Goal: Task Accomplishment & Management: Manage account settings

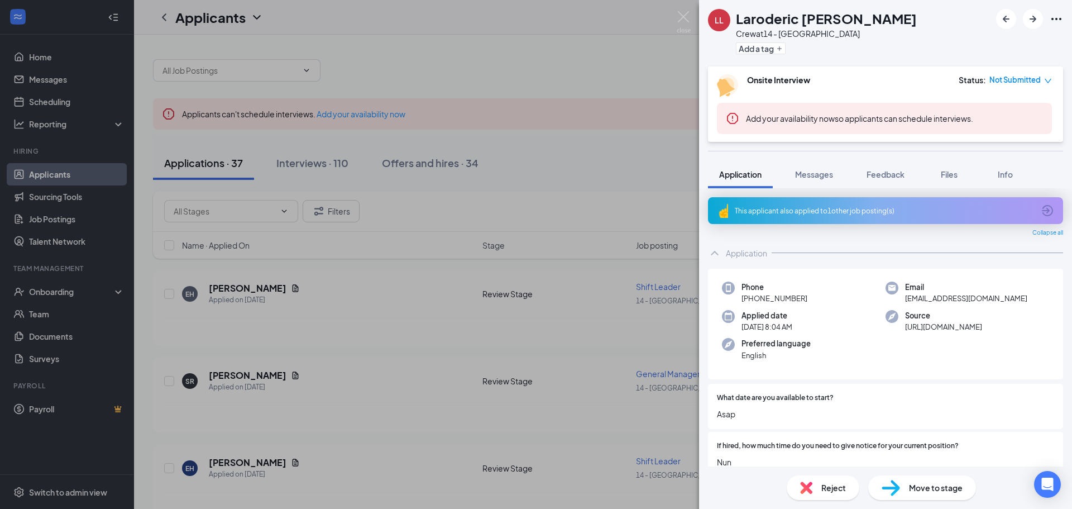
click at [1047, 80] on icon "down" at bounding box center [1048, 81] width 8 height 8
click at [922, 88] on div "Onsite Interview Status : Not Submitted" at bounding box center [884, 85] width 335 height 23
click at [925, 491] on span "Move to stage" at bounding box center [936, 487] width 54 height 12
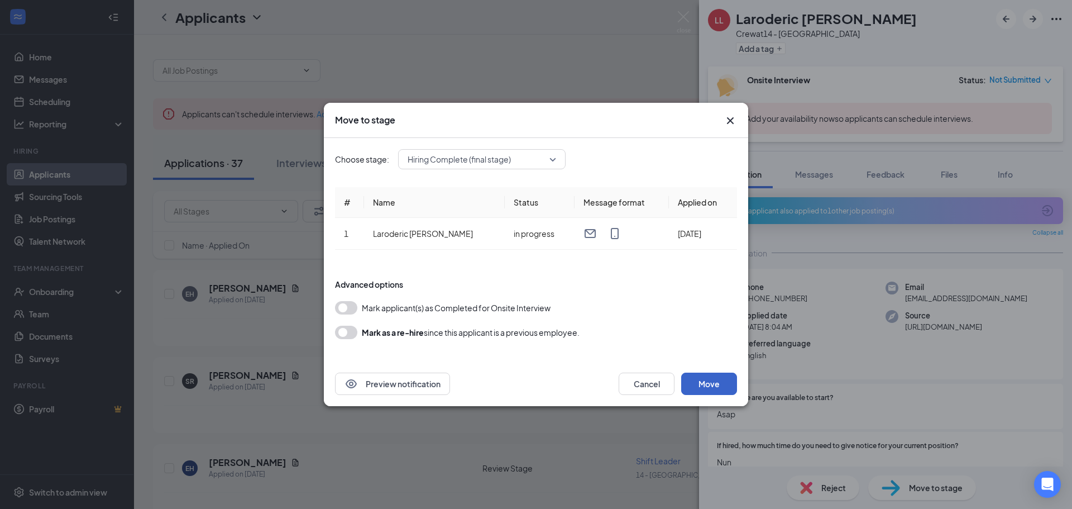
click at [723, 383] on button "Move" at bounding box center [709, 384] width 56 height 22
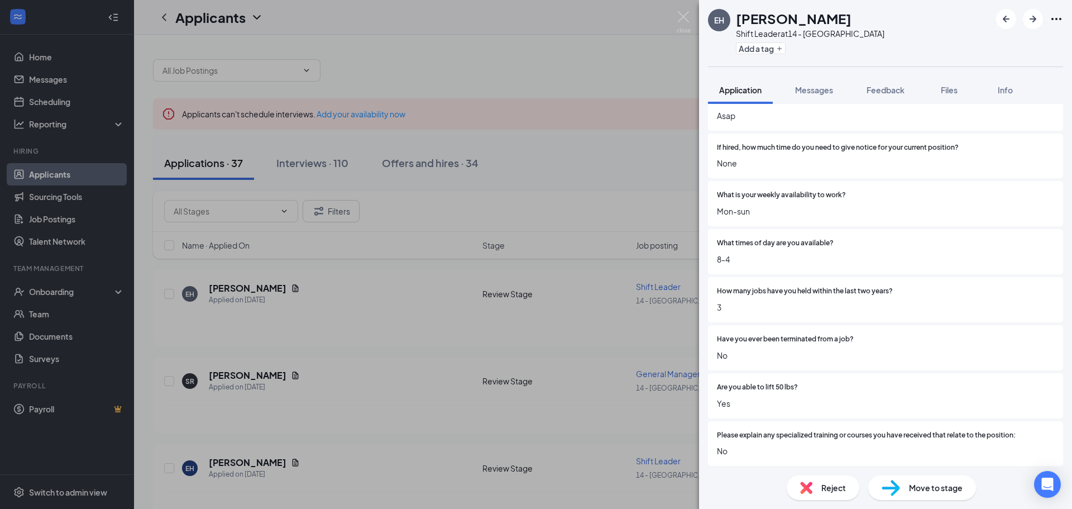
scroll to position [274, 0]
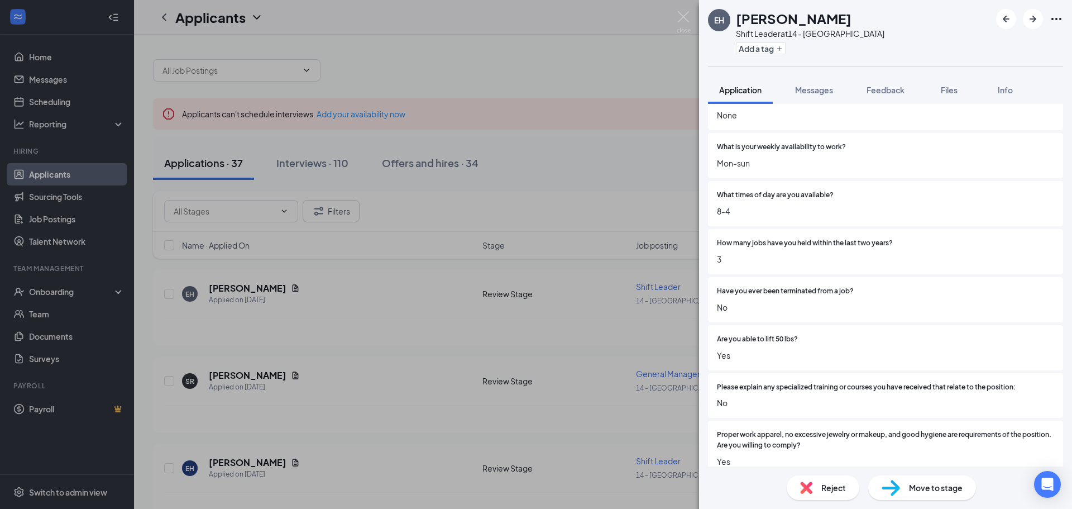
click at [886, 488] on img at bounding box center [891, 488] width 18 height 16
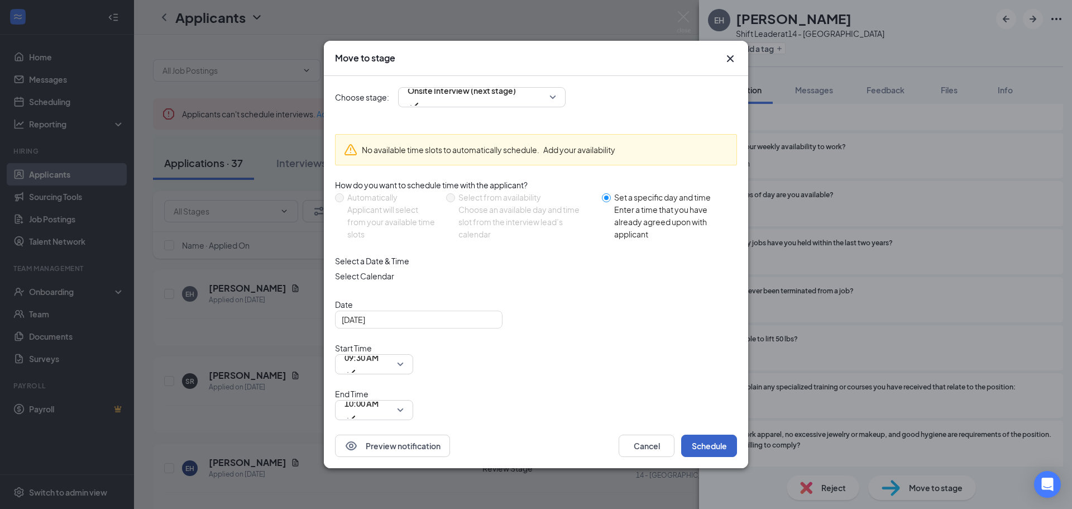
click at [700, 434] on button "Schedule" at bounding box center [709, 445] width 56 height 22
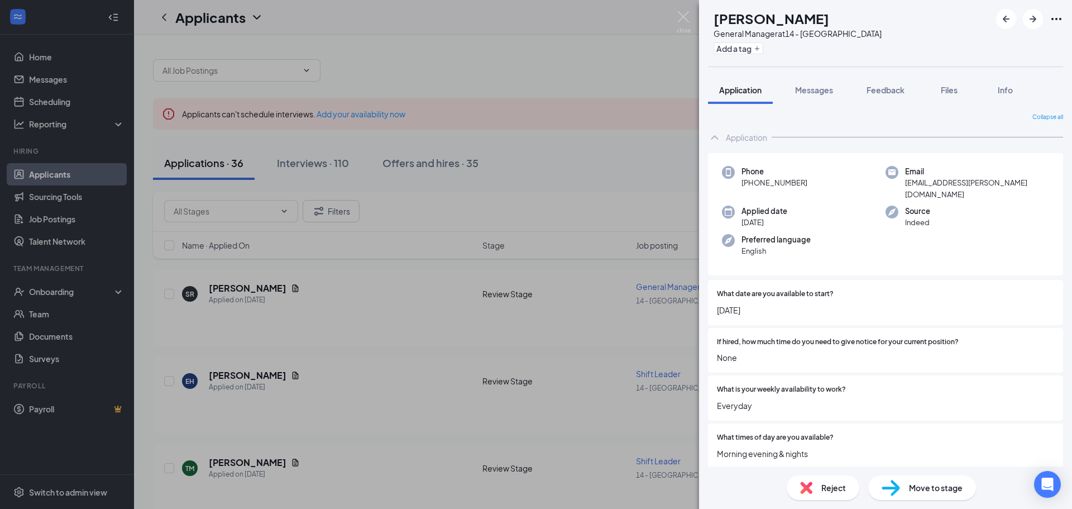
click at [75, 170] on div "SR [PERSON_NAME] General Manager at 14 - Statesboro Add a tag Application Messa…" at bounding box center [536, 254] width 1072 height 509
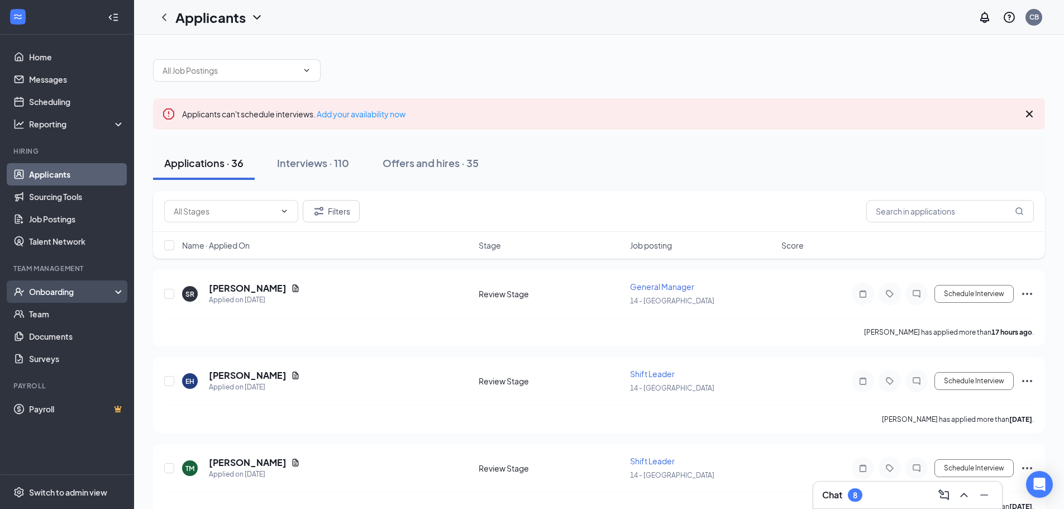
click at [112, 288] on div "Onboarding" at bounding box center [72, 291] width 86 height 11
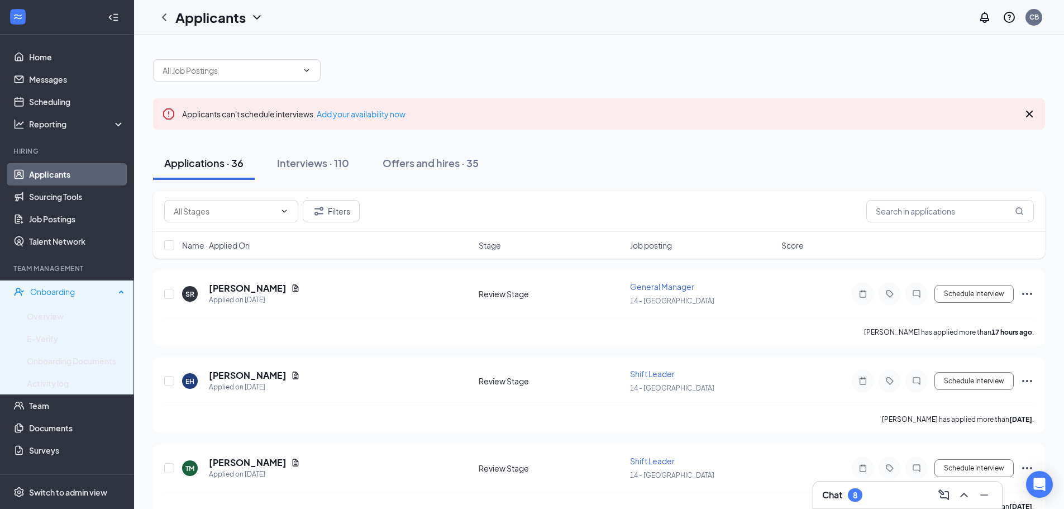
click at [112, 288] on div "Onboarding" at bounding box center [67, 291] width 134 height 22
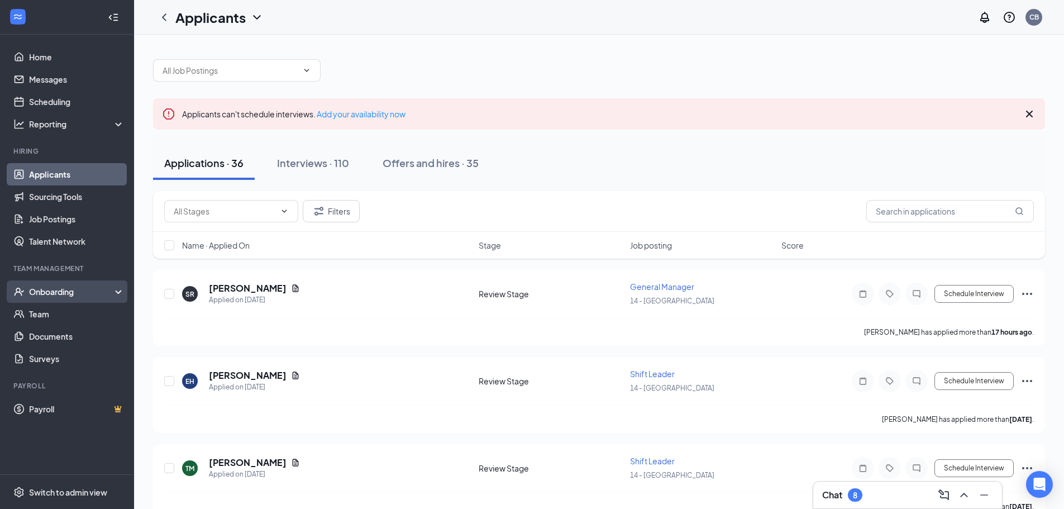
click at [112, 288] on div "Onboarding" at bounding box center [72, 291] width 86 height 11
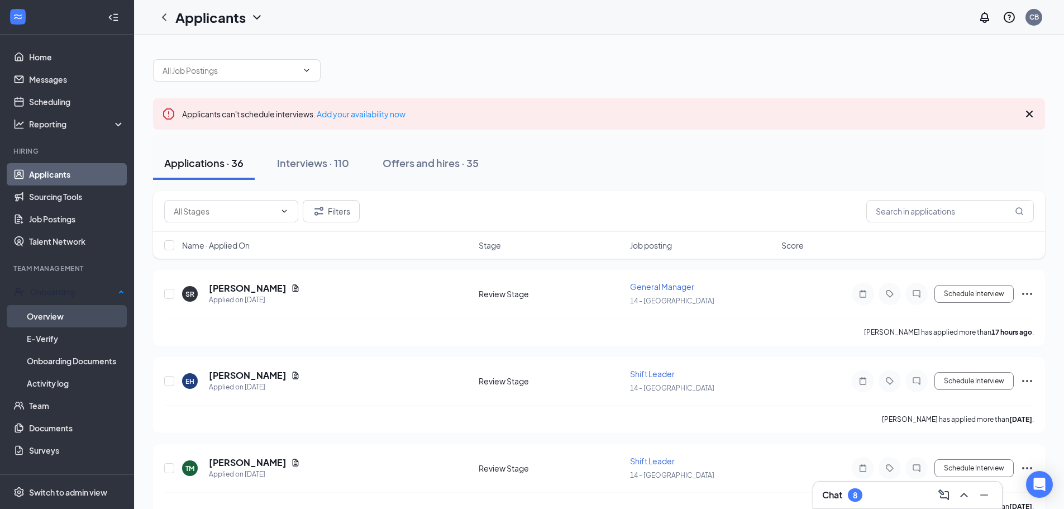
click at [56, 316] on link "Overview" at bounding box center [76, 316] width 98 height 22
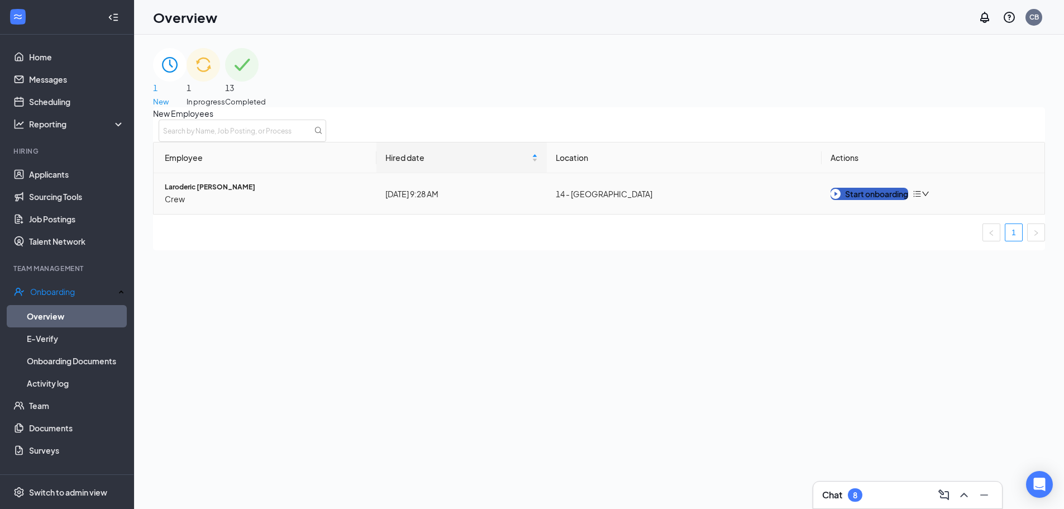
click at [880, 200] on div "Start onboarding" at bounding box center [869, 194] width 78 height 12
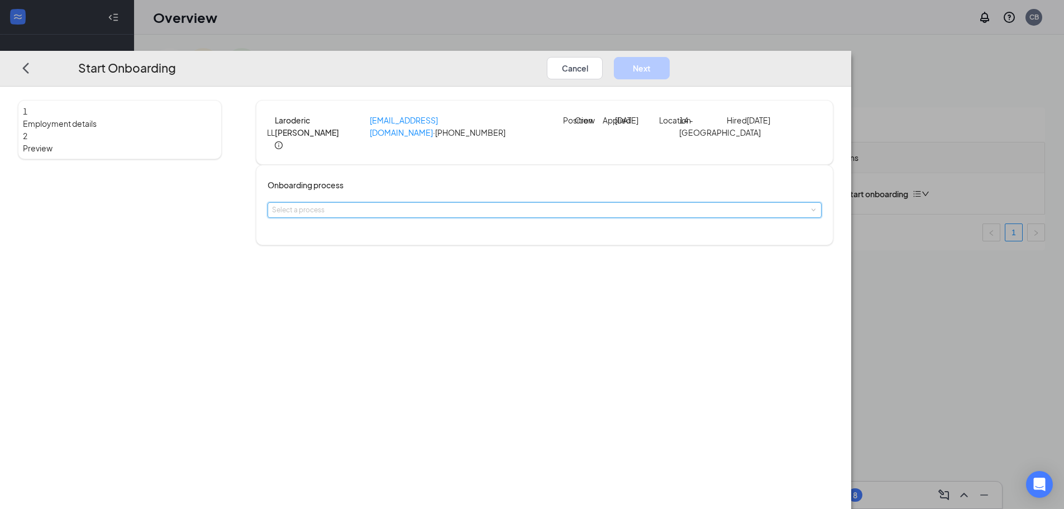
click at [553, 218] on div "Select a process" at bounding box center [545, 210] width 554 height 16
click at [471, 249] on span "General Onboarding Process" at bounding box center [425, 249] width 93 height 8
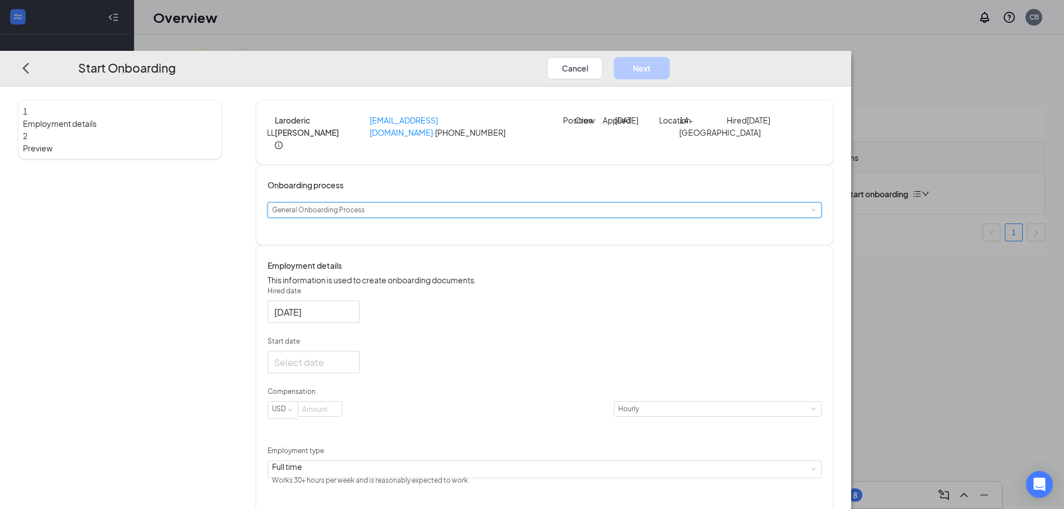
click at [27, 131] on span "2" at bounding box center [25, 136] width 4 height 10
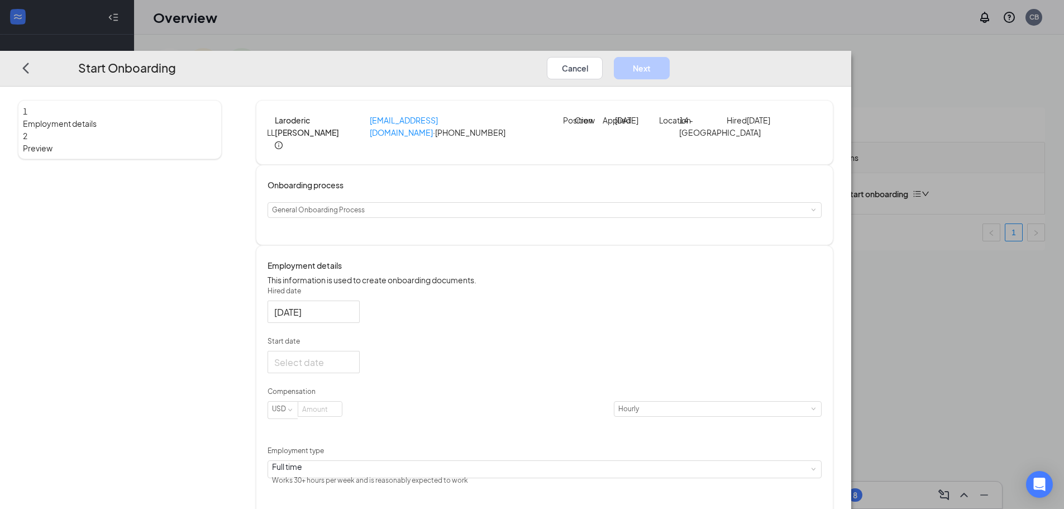
click at [217, 117] on span "Employment details" at bounding box center [120, 123] width 194 height 12
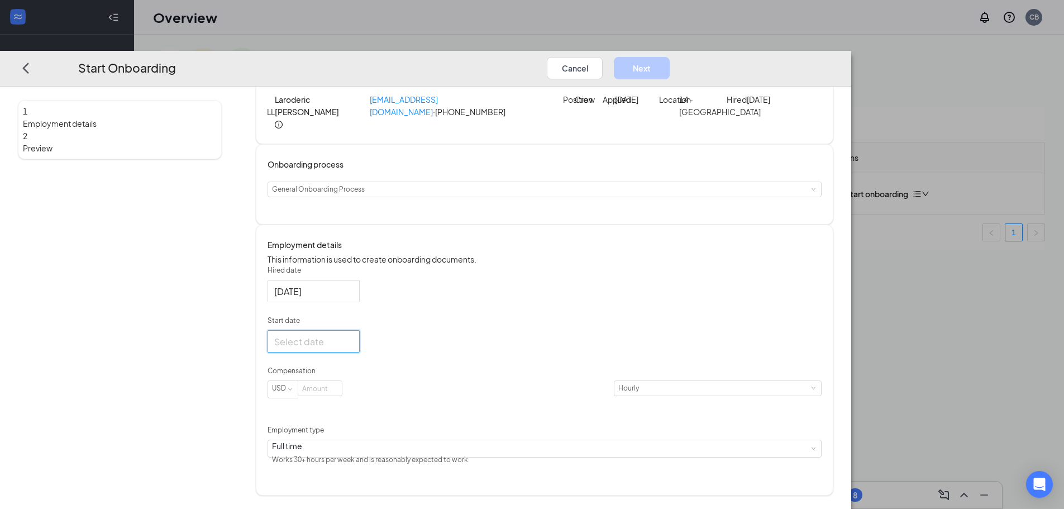
click at [351, 348] on input "Start date" at bounding box center [312, 342] width 77 height 14
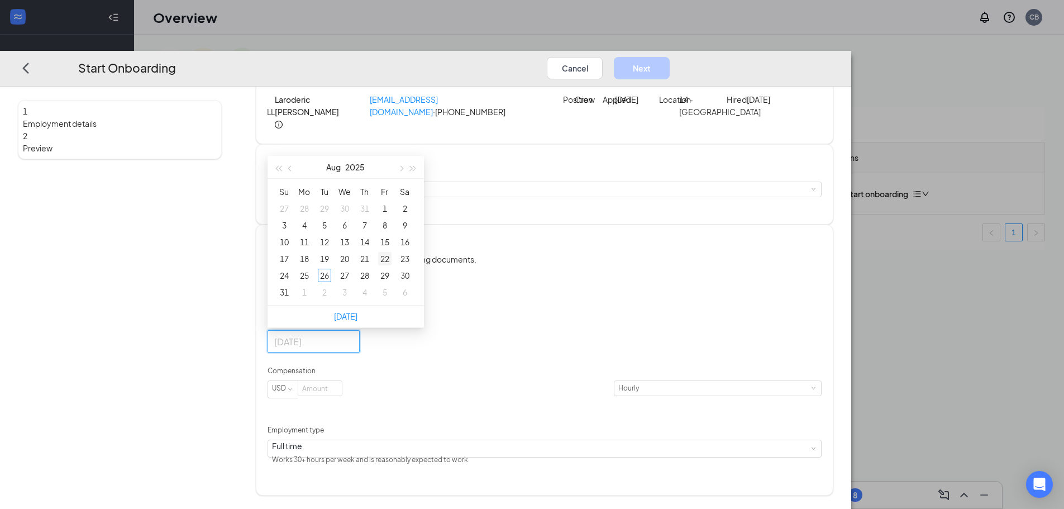
type input "[DATE]"
click at [391, 265] on div "22" at bounding box center [384, 258] width 13 height 13
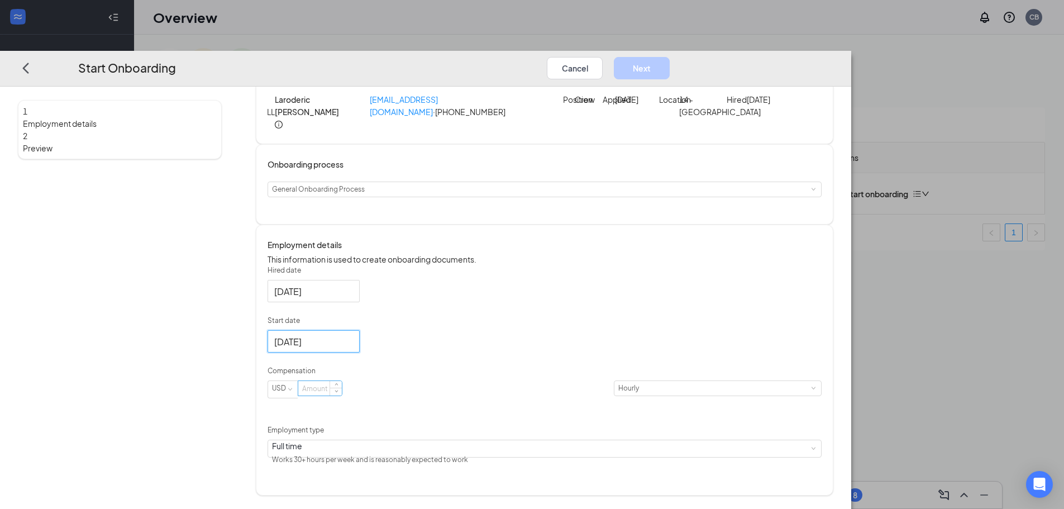
click at [342, 395] on input at bounding box center [320, 388] width 44 height 15
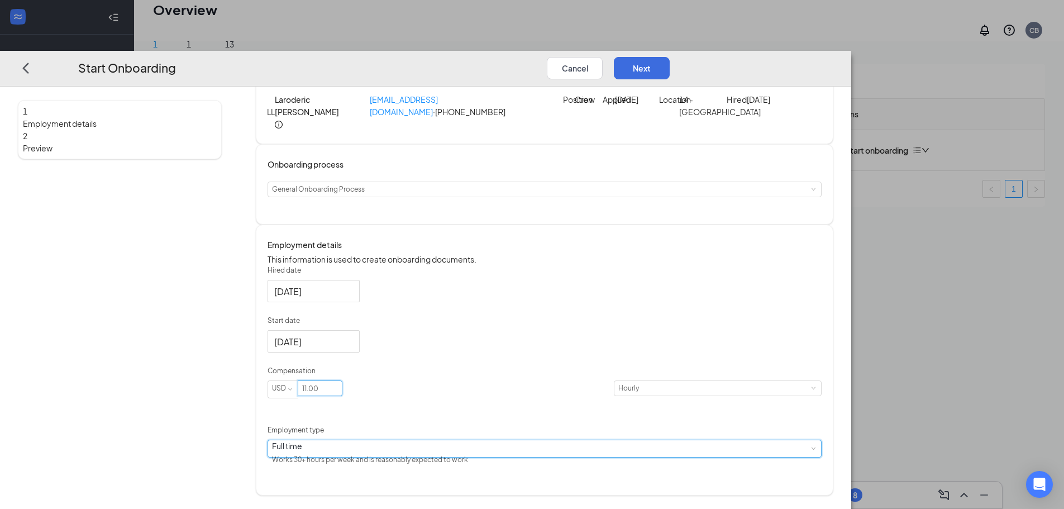
type input "11"
click at [543, 457] on div "Full time Works 30+ hours per week and is reasonably expected to work" at bounding box center [544, 448] width 545 height 17
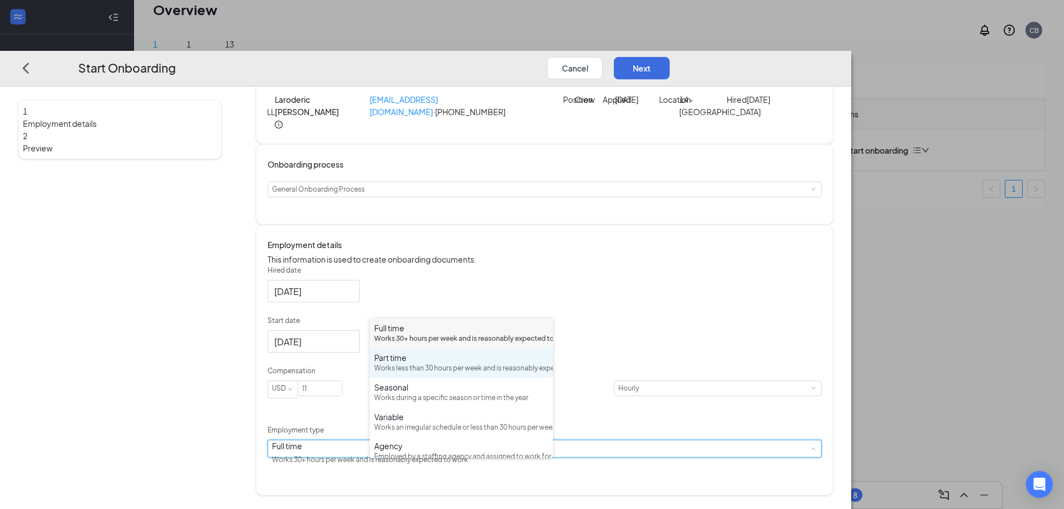
click at [418, 363] on div "Part time" at bounding box center [461, 357] width 174 height 11
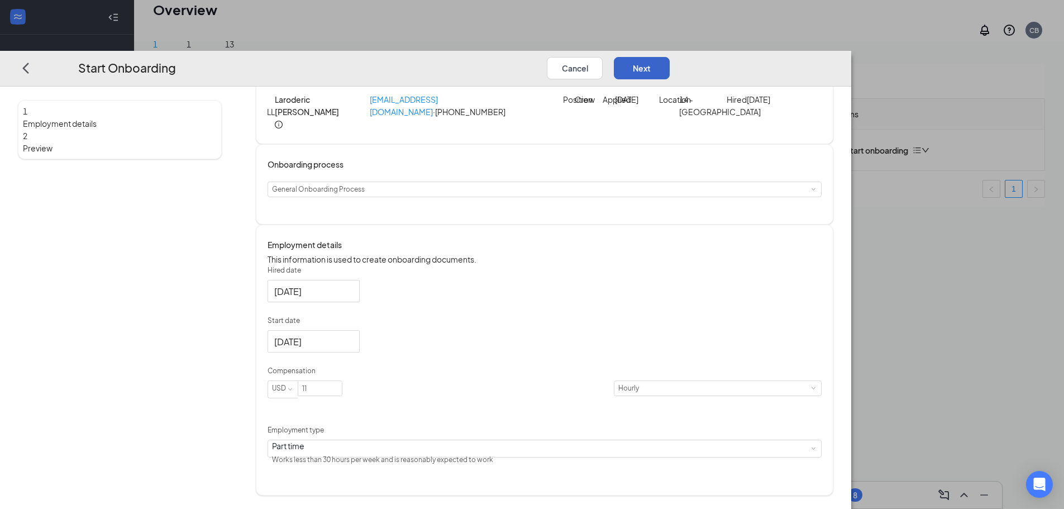
click at [670, 57] on button "Next" at bounding box center [642, 68] width 56 height 22
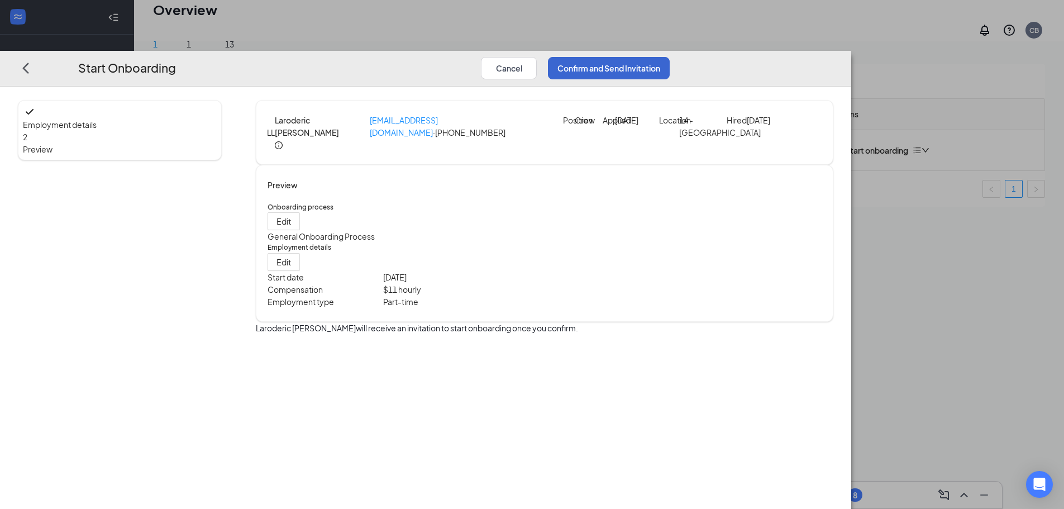
scroll to position [0, 0]
click at [670, 57] on button "Confirm and Send Invitation" at bounding box center [609, 68] width 122 height 22
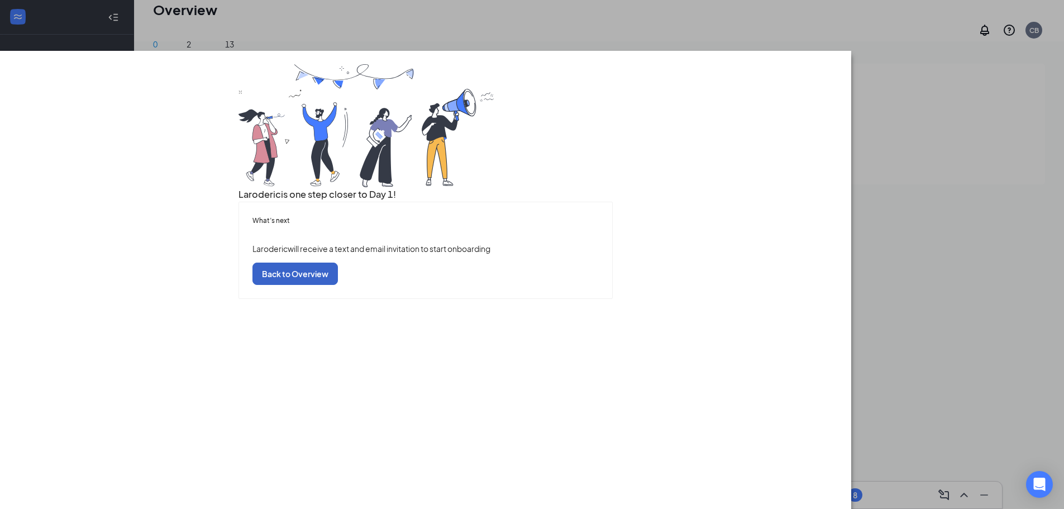
click at [338, 285] on button "Back to Overview" at bounding box center [294, 273] width 85 height 22
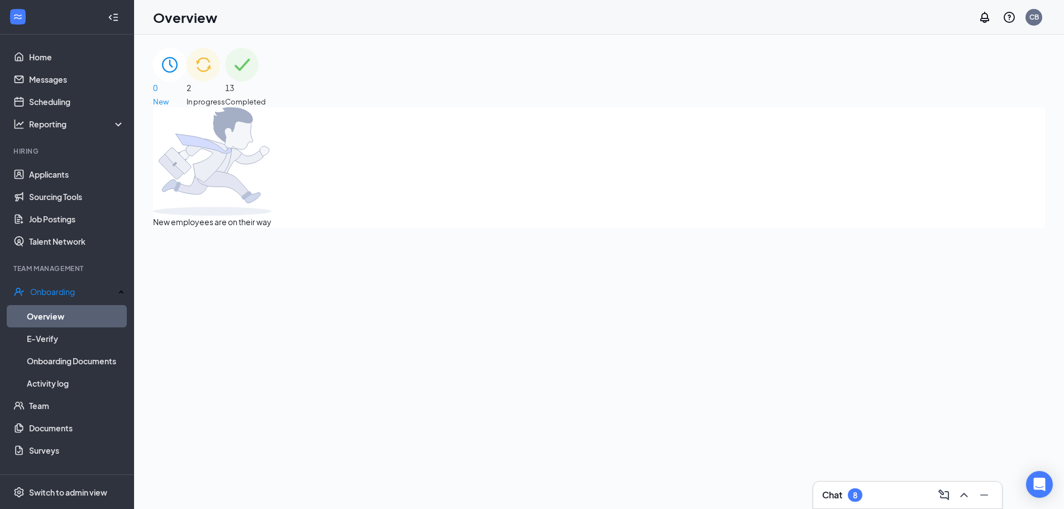
click at [225, 96] on span "In progress" at bounding box center [206, 101] width 39 height 11
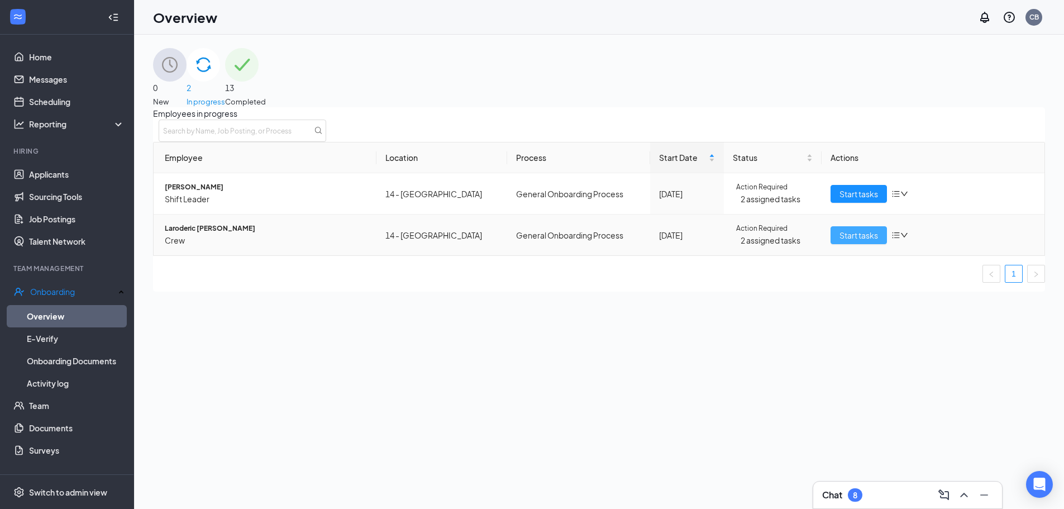
click at [854, 241] on span "Start tasks" at bounding box center [858, 235] width 39 height 12
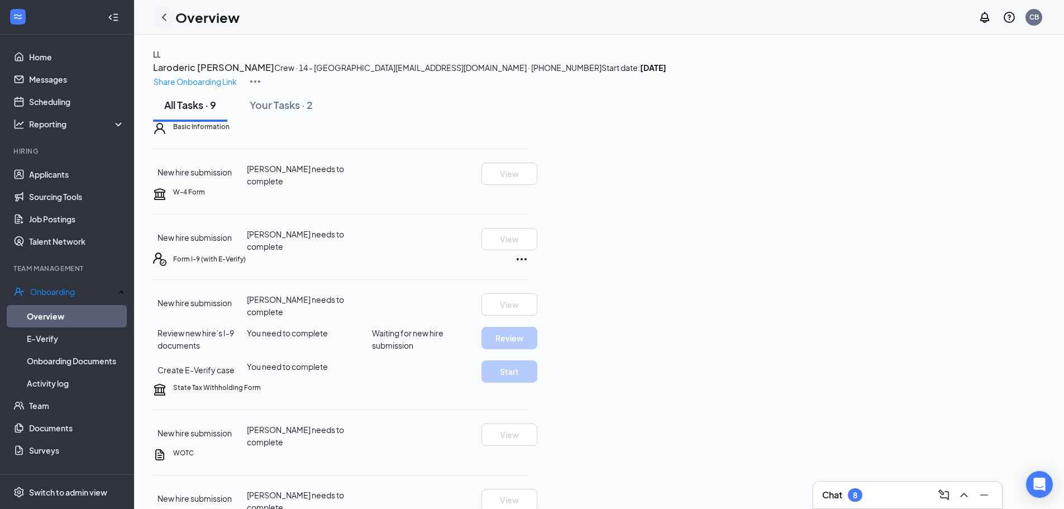
click at [161, 17] on icon "ChevronLeft" at bounding box center [163, 17] width 13 height 13
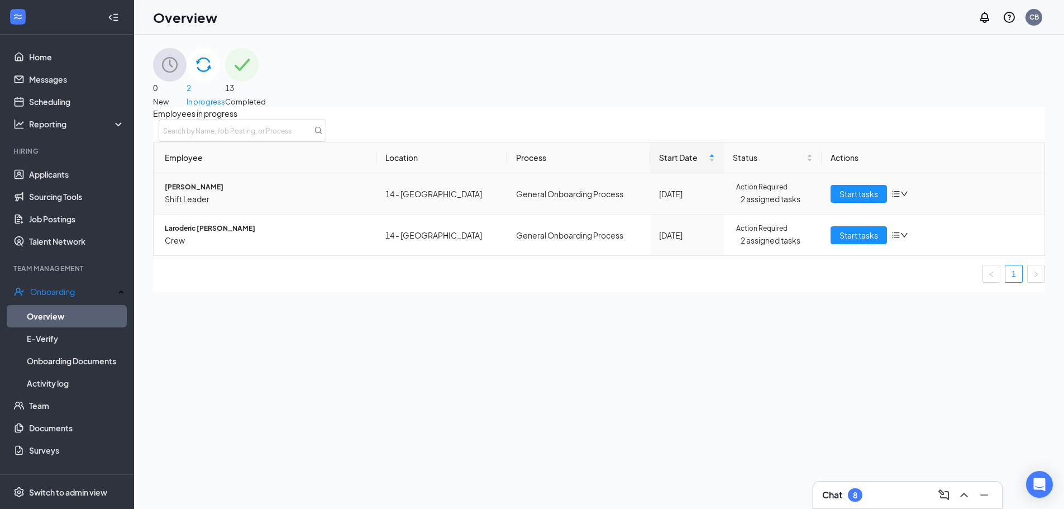
click at [746, 193] on span "Action Required" at bounding box center [761, 187] width 51 height 11
click at [900, 198] on icon "down" at bounding box center [904, 194] width 8 height 8
click at [1043, 194] on div "Employees in progress Employee Location Process Start Date Status Actions Xavia…" at bounding box center [599, 199] width 892 height 184
click at [354, 205] on span "Shift Leader" at bounding box center [266, 199] width 203 height 12
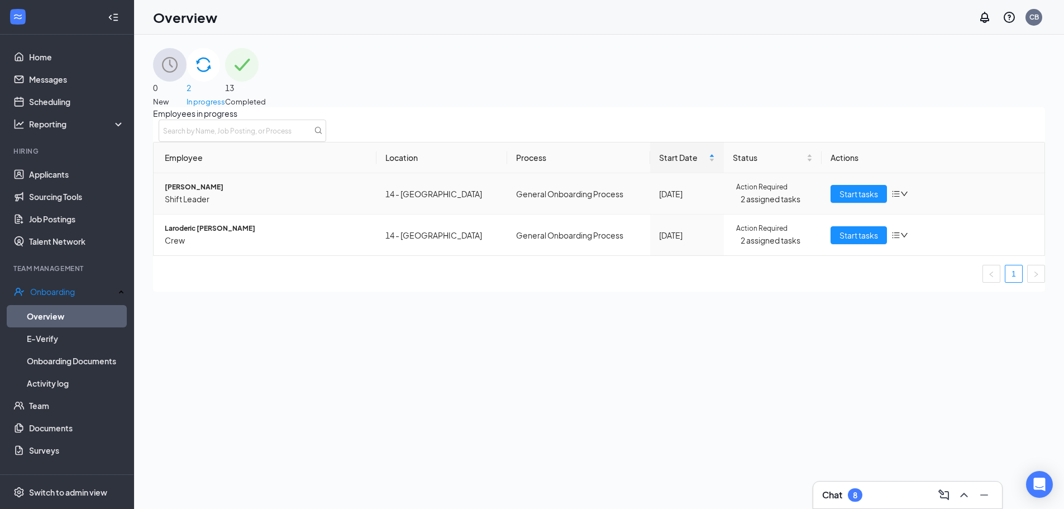
click at [211, 193] on span "[PERSON_NAME]" at bounding box center [266, 187] width 203 height 11
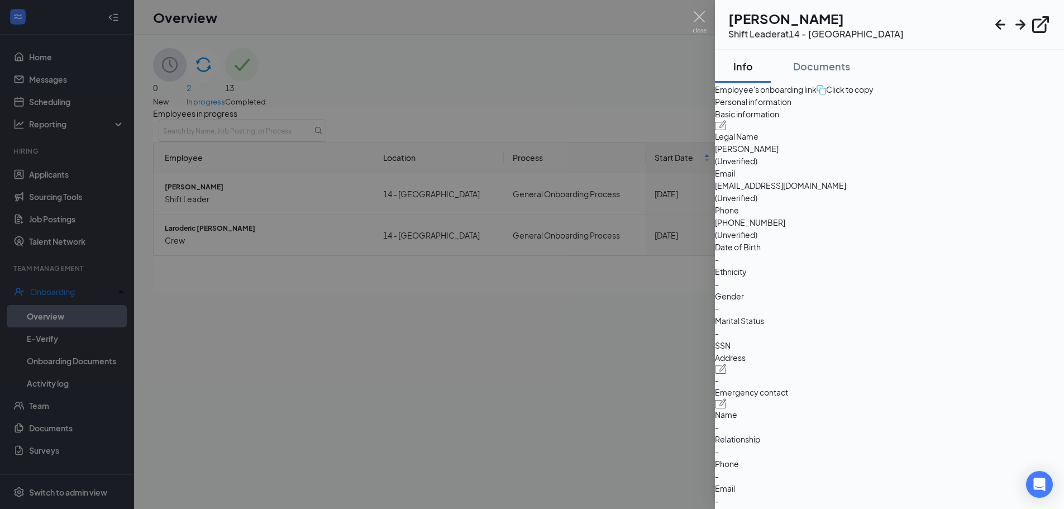
click at [228, 335] on div at bounding box center [532, 254] width 1064 height 509
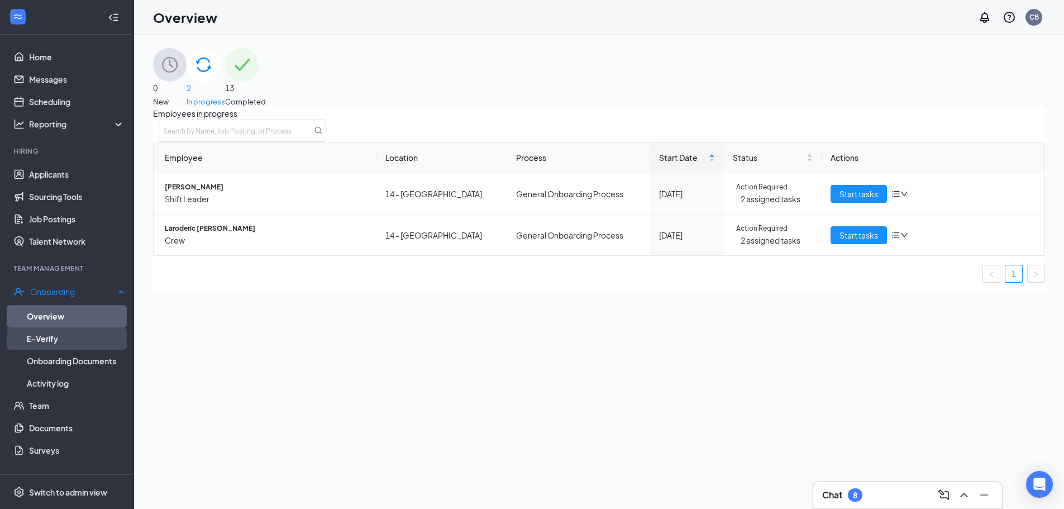
click at [55, 339] on link "E-Verify" at bounding box center [76, 338] width 98 height 22
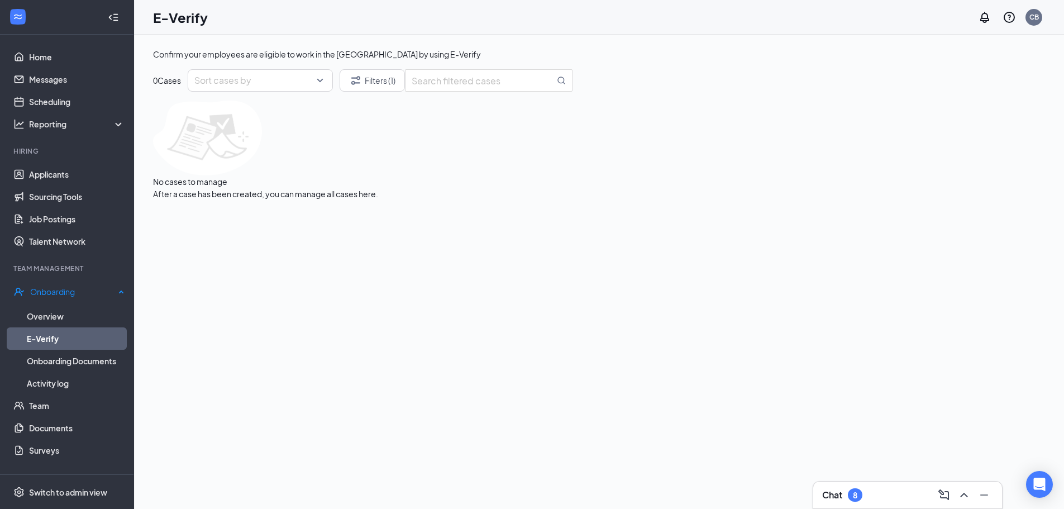
click at [70, 337] on link "E-Verify" at bounding box center [76, 338] width 98 height 22
click at [64, 311] on link "Overview" at bounding box center [76, 316] width 98 height 22
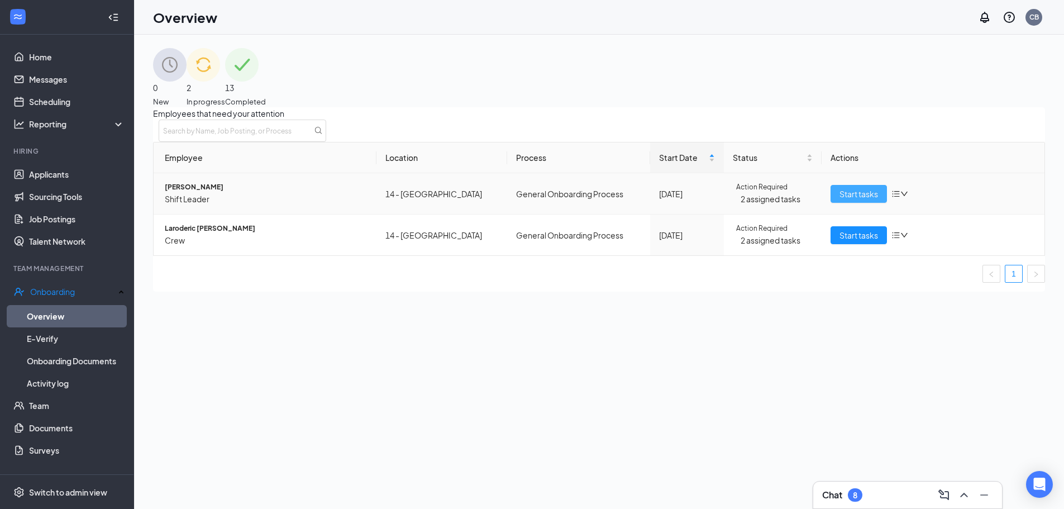
click at [839, 200] on span "Start tasks" at bounding box center [858, 194] width 39 height 12
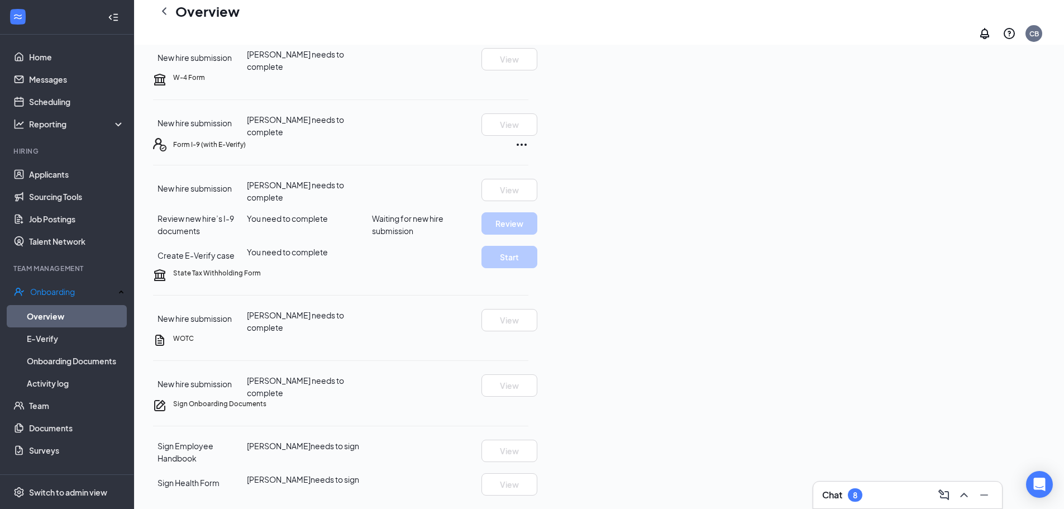
scroll to position [197, 0]
click at [481, 237] on span "Waiting for new hire submission" at bounding box center [426, 224] width 109 height 25
click at [908, 326] on p "Needs to be submitted before viewing." at bounding box center [970, 332] width 142 height 12
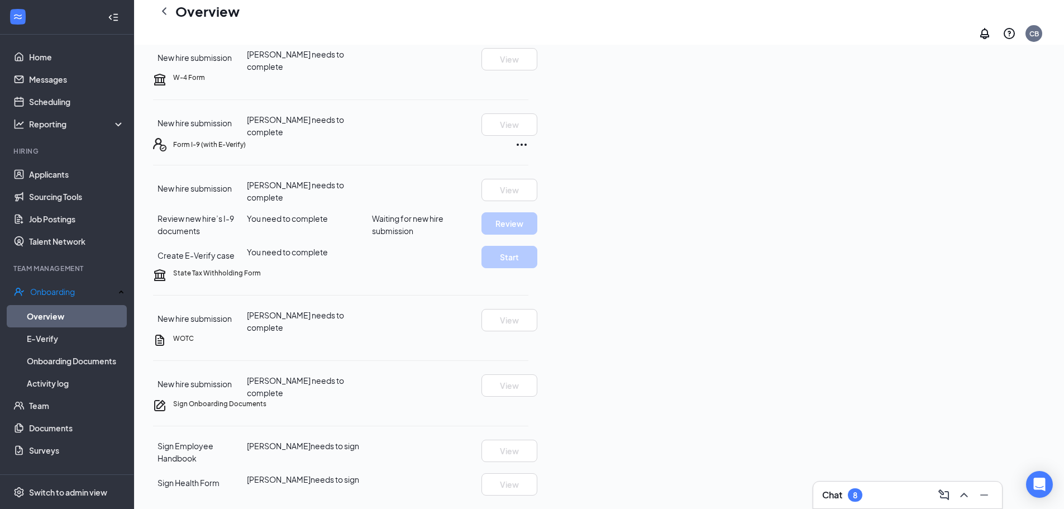
click at [528, 151] on icon "Ellipses" at bounding box center [521, 144] width 13 height 13
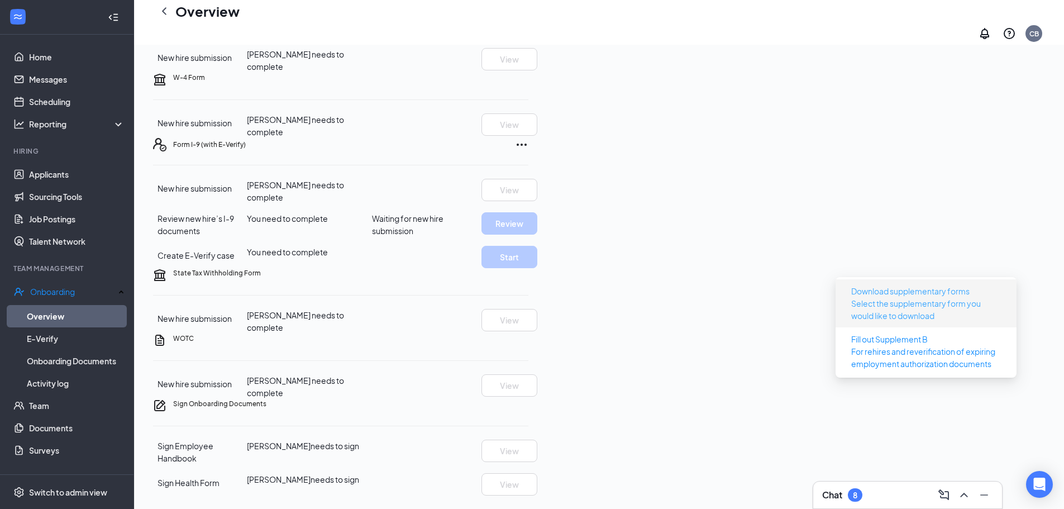
click at [911, 297] on p "Select the supplementary form you would like to download" at bounding box center [926, 309] width 150 height 25
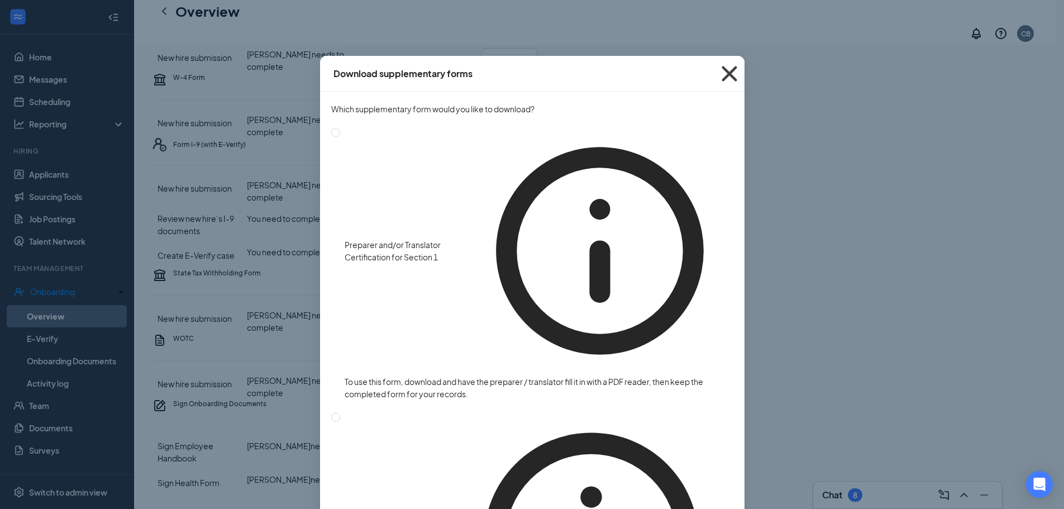
click at [733, 75] on icon "Cross" at bounding box center [729, 74] width 30 height 30
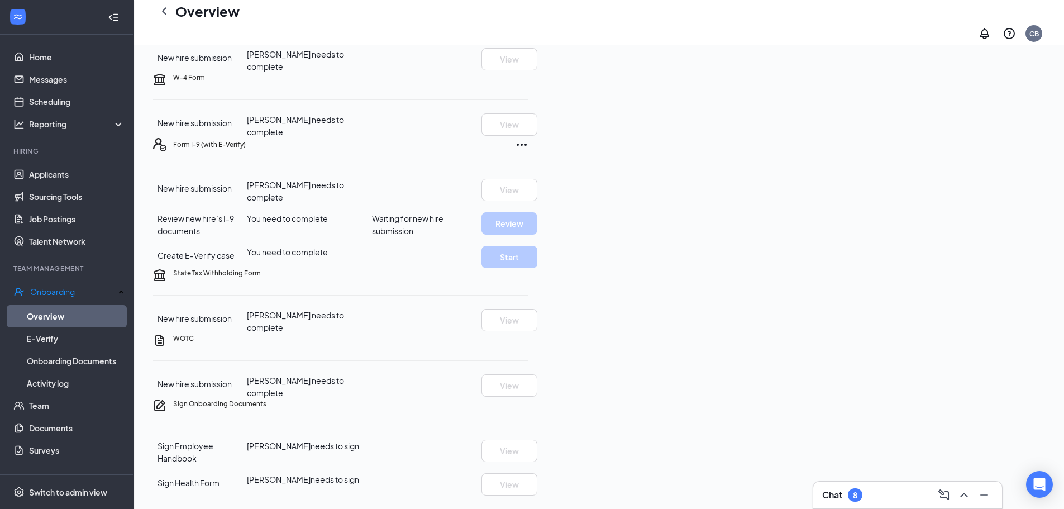
click at [528, 151] on icon "Ellipses" at bounding box center [521, 144] width 13 height 13
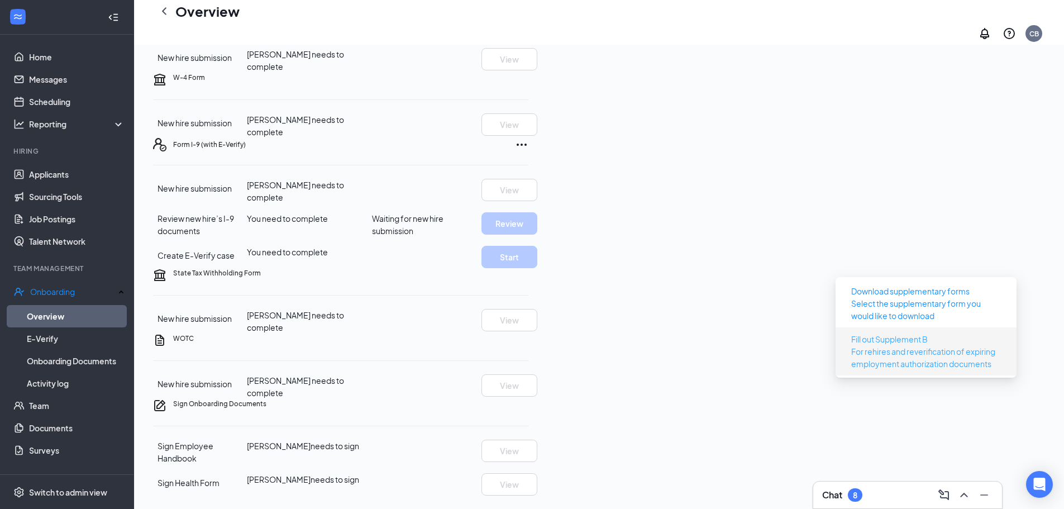
click at [894, 346] on span "For rehires and reverification of expiring employment authorization documents" at bounding box center [926, 357] width 150 height 25
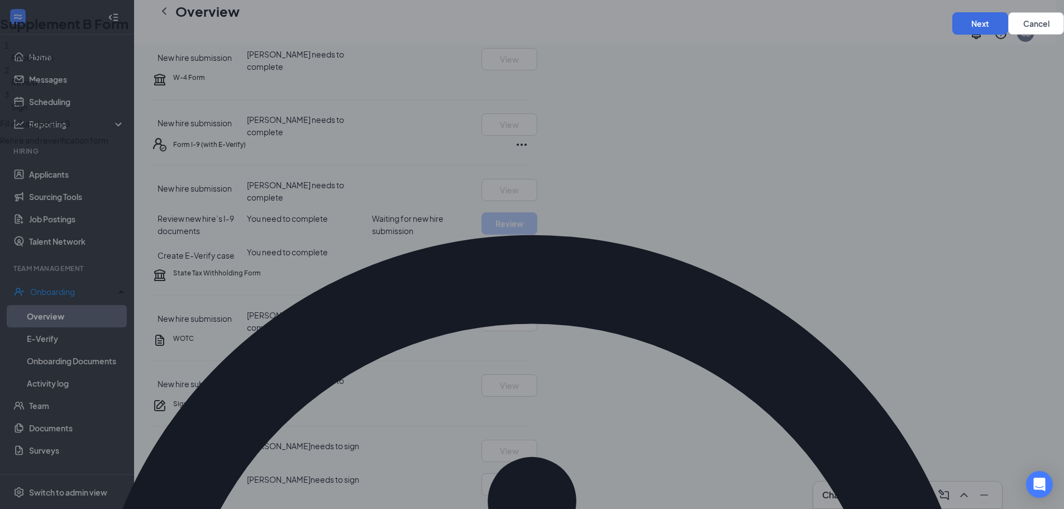
scroll to position [232, 0]
click at [1008, 35] on button "Cancel" at bounding box center [1036, 23] width 56 height 22
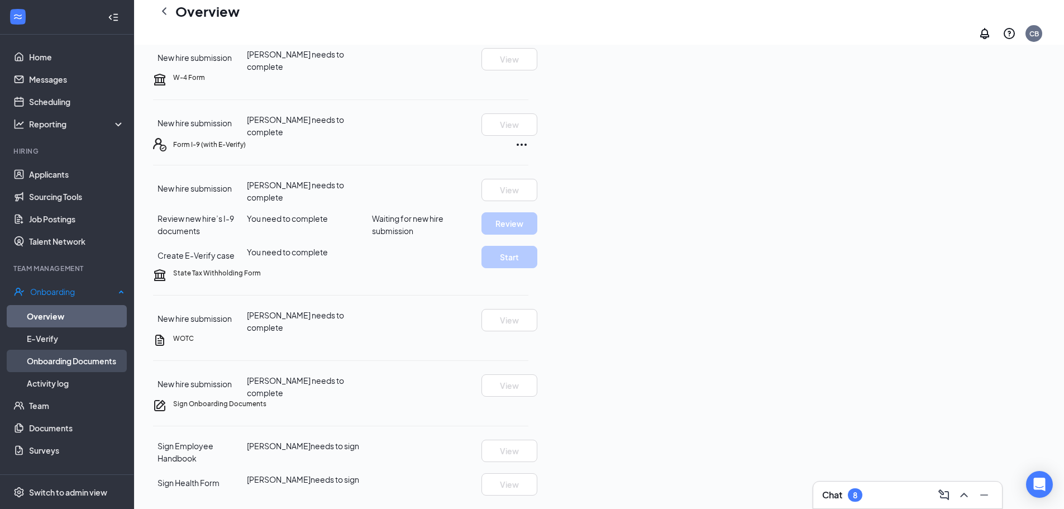
click at [70, 364] on link "Onboarding Documents" at bounding box center [76, 361] width 98 height 22
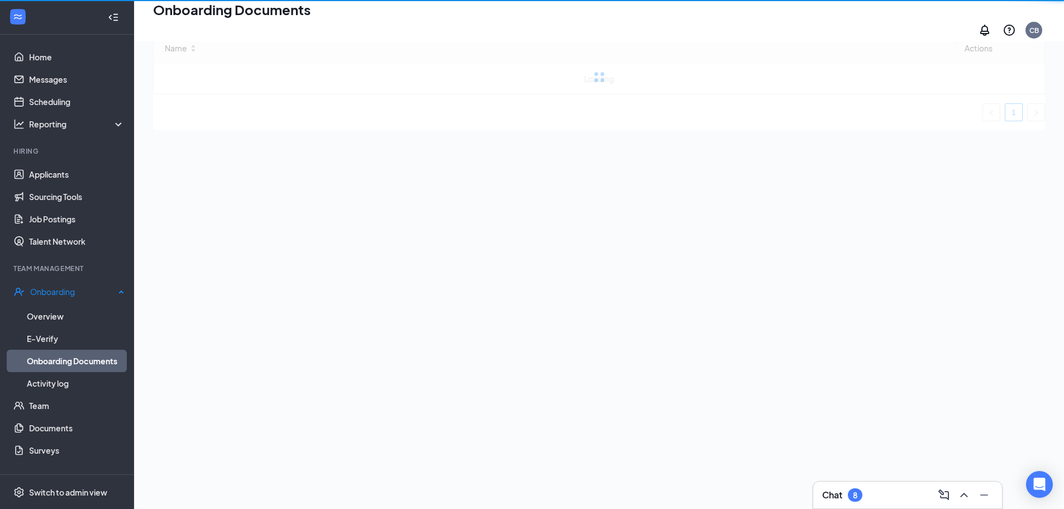
scroll to position [50, 0]
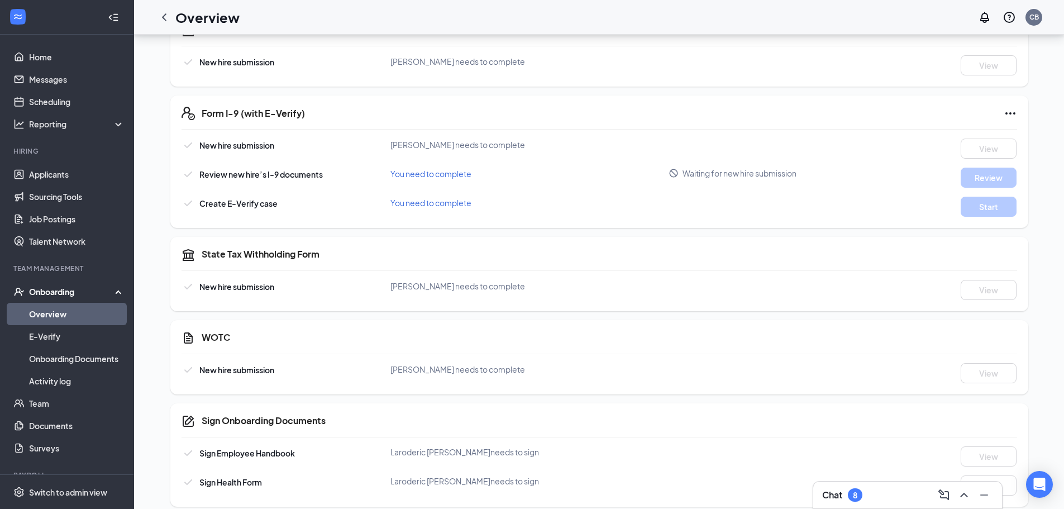
scroll to position [290, 0]
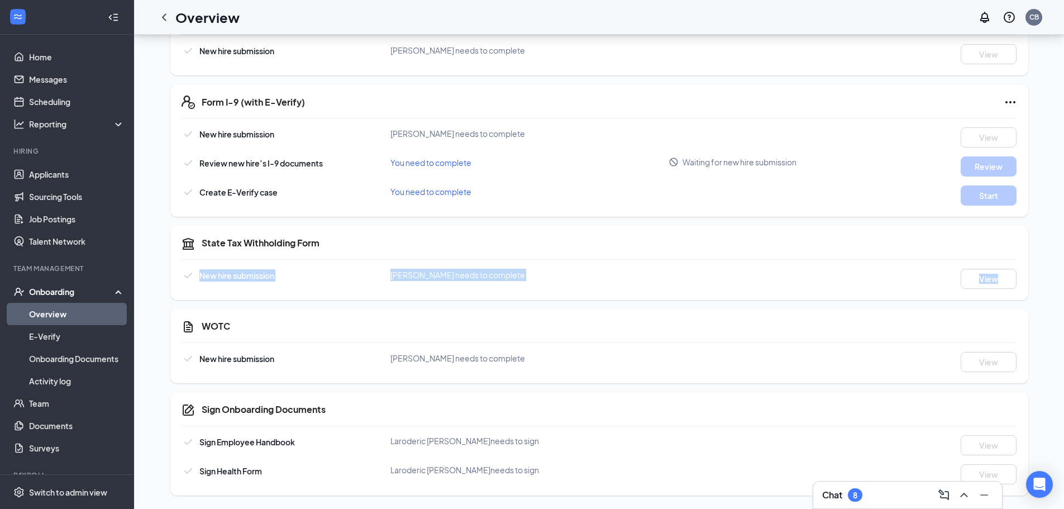
drag, startPoint x: 1063, startPoint y: 298, endPoint x: 1072, endPoint y: 246, distance: 52.6
click at [1030, 118] on div "LL Laroderic Lee Crew · 14 - Statesboro llaroderic@gmail.com · (912) 386-6268 S…" at bounding box center [599, 127] width 892 height 738
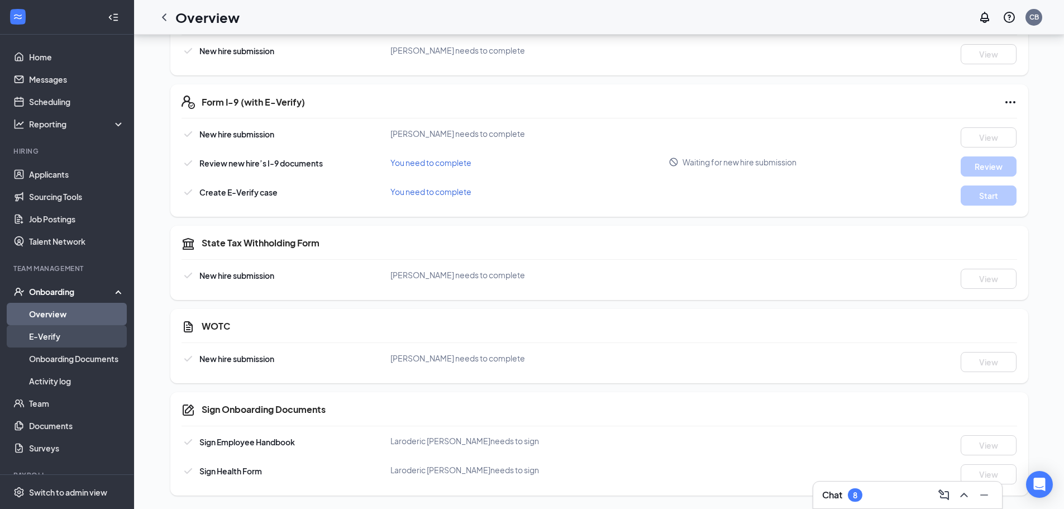
click at [75, 335] on link "E-Verify" at bounding box center [77, 336] width 96 height 22
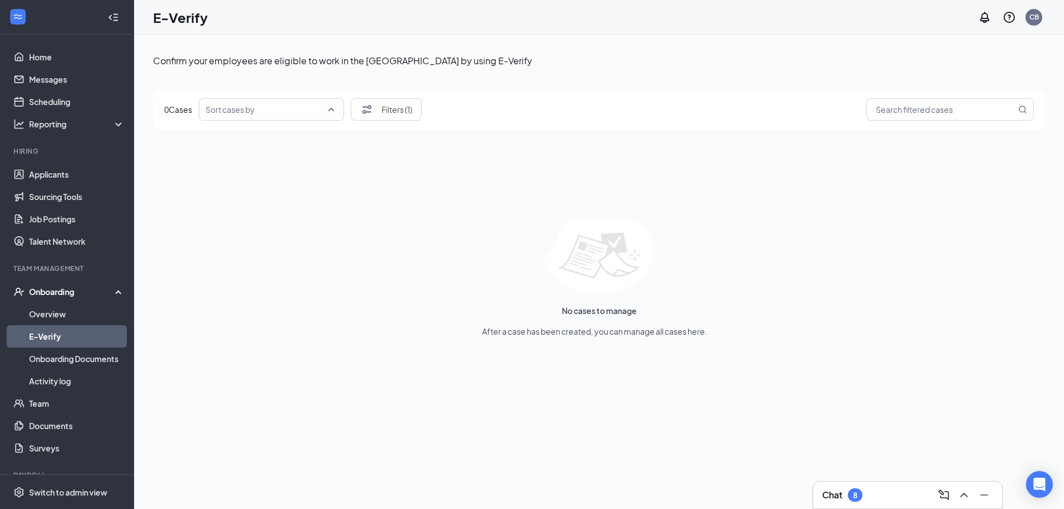
click at [333, 110] on div "Sort cases by" at bounding box center [271, 109] width 145 height 22
click at [753, 211] on div "Confirm your employees are eligible to work in the United States by using E-Ver…" at bounding box center [599, 297] width 892 height 498
